Goal: Task Accomplishment & Management: Complete application form

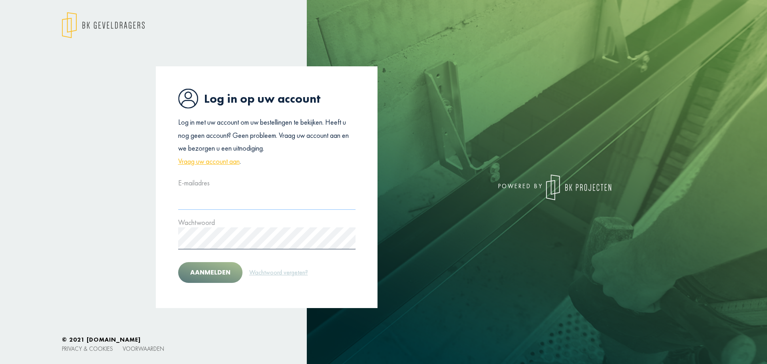
click at [212, 201] on input "text" at bounding box center [266, 199] width 177 height 22
click at [210, 161] on link "Vraag uw account aan" at bounding box center [209, 161] width 62 height 13
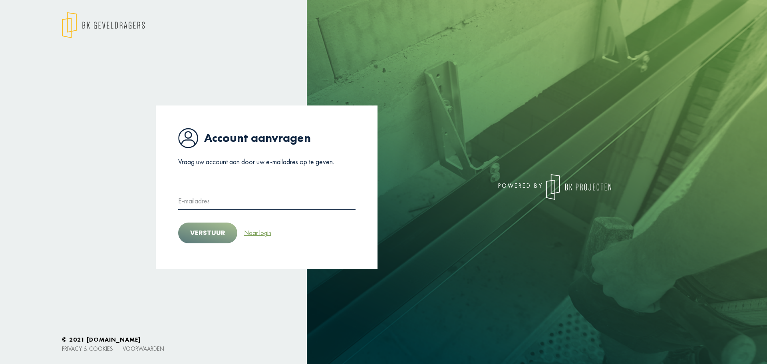
click at [251, 235] on link "Naar login" at bounding box center [258, 233] width 28 height 10
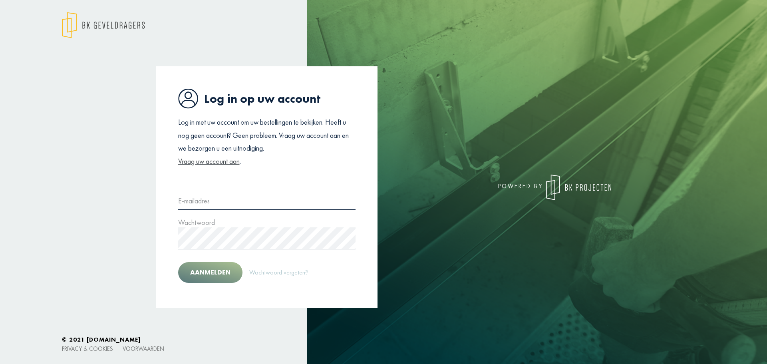
click at [214, 161] on link "Vraag uw account aan" at bounding box center [209, 161] width 62 height 13
